Goal: Connect with others: Connect with other users

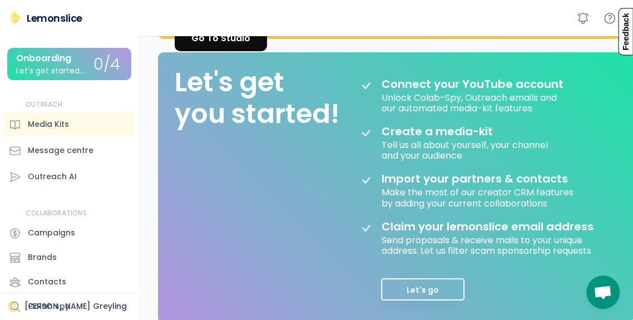
scroll to position [118, 0]
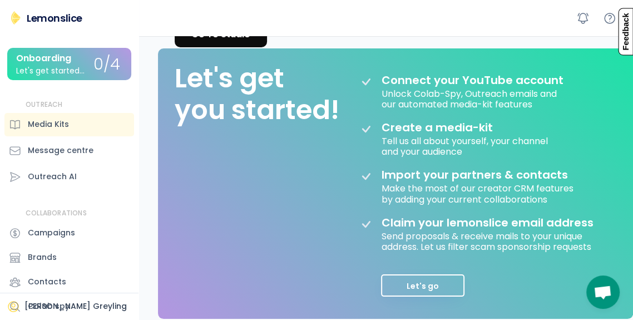
click at [59, 236] on div "Campaigns" at bounding box center [51, 233] width 47 height 12
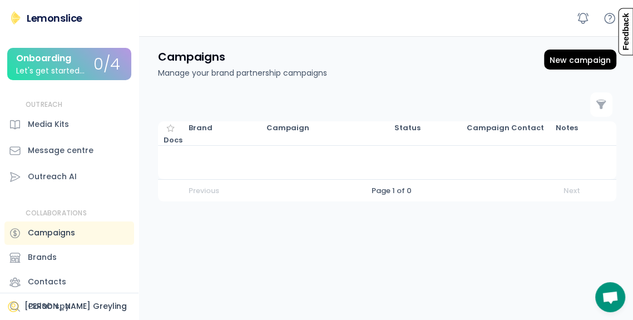
click at [74, 172] on div "Outreach AI" at bounding box center [52, 177] width 49 height 12
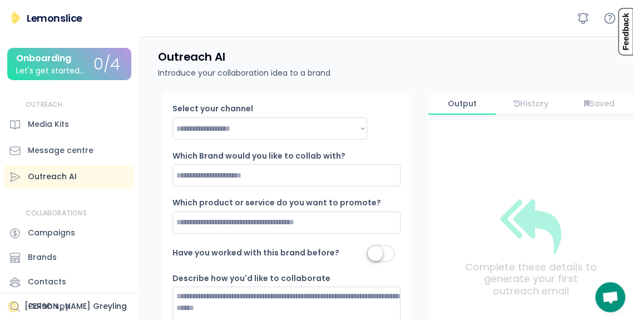
click at [68, 67] on div "Let's get started..." at bounding box center [50, 71] width 68 height 8
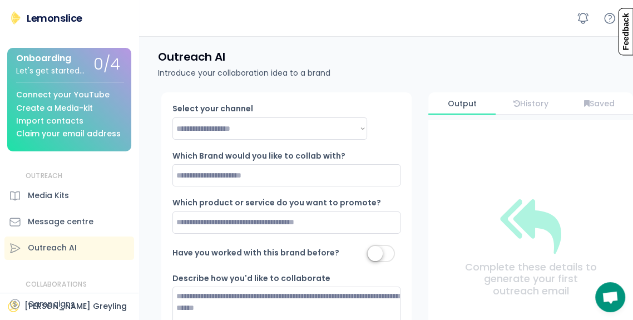
click at [93, 91] on div "Connect your YouTube" at bounding box center [62, 95] width 93 height 8
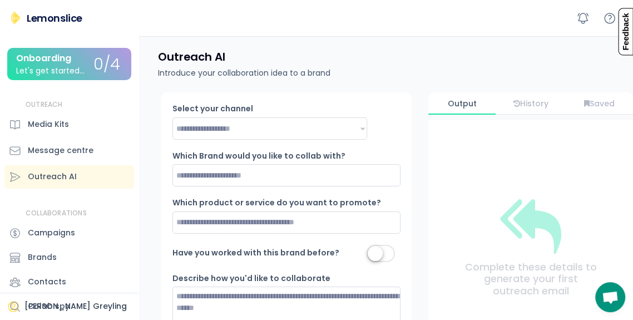
click at [66, 21] on div "Lemonslice" at bounding box center [55, 18] width 56 height 14
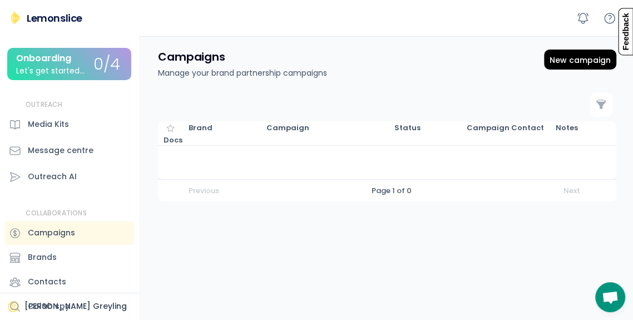
click at [115, 58] on div "0/4" at bounding box center [106, 64] width 27 height 17
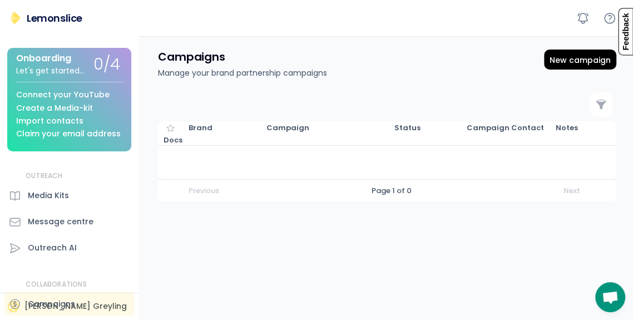
click at [44, 92] on div "Connect your YouTube" at bounding box center [62, 95] width 93 height 8
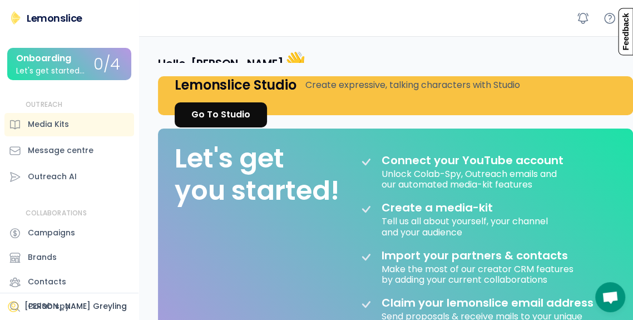
scroll to position [118, 0]
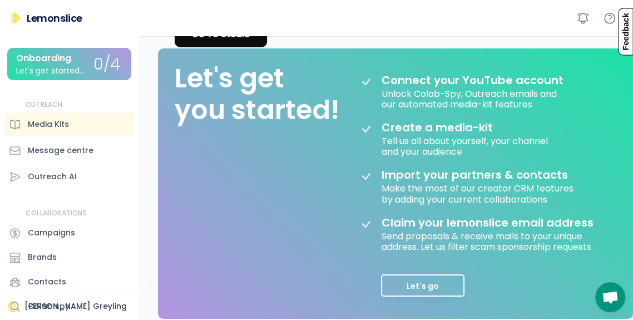
click at [395, 290] on button "Let's go" at bounding box center [422, 285] width 83 height 22
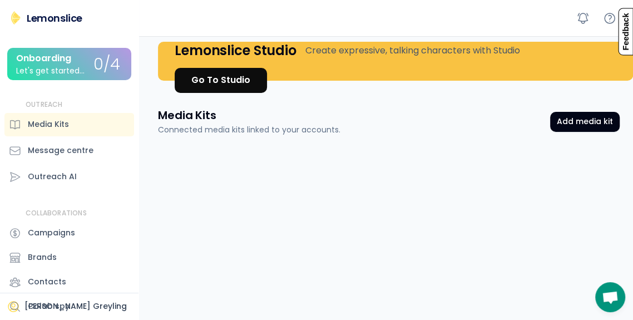
scroll to position [0, 0]
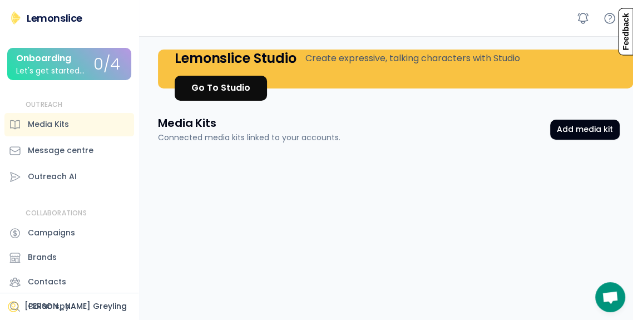
click at [226, 81] on div "Go To Studio" at bounding box center [220, 87] width 59 height 13
